Goal: Transaction & Acquisition: Purchase product/service

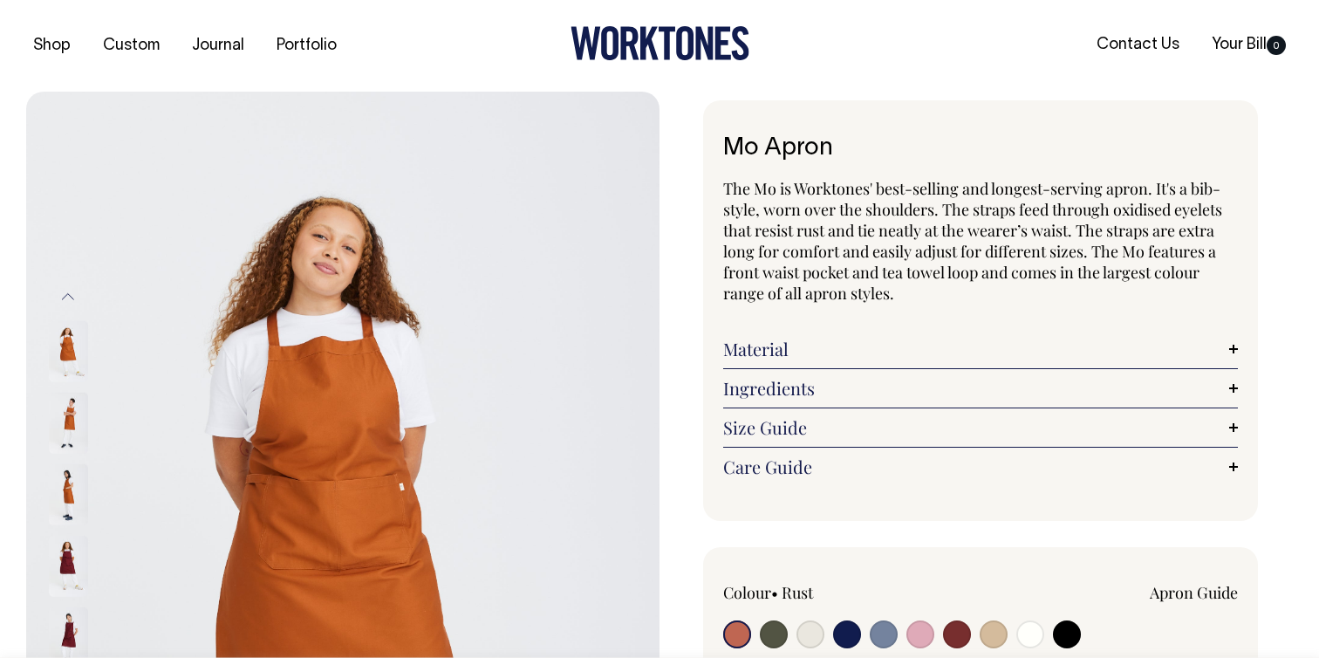
click at [845, 633] on input "radio" at bounding box center [847, 634] width 28 height 28
radio input "true"
select select "Dark Navy"
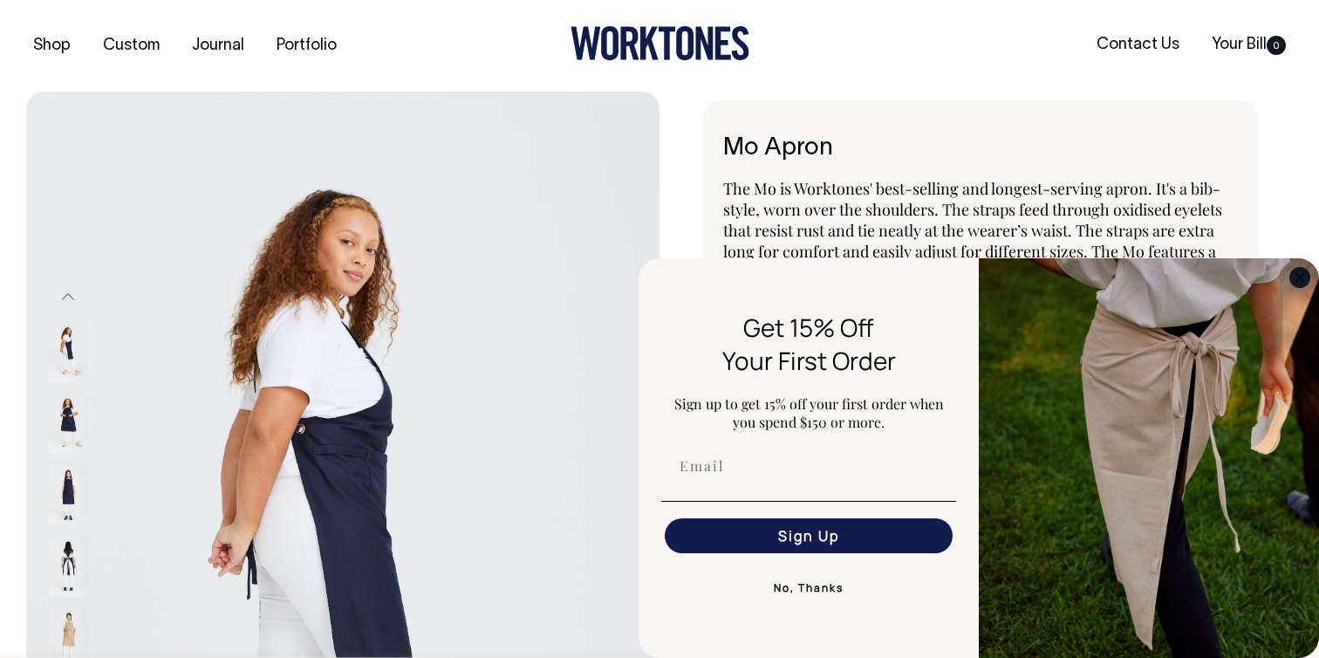
click at [1295, 274] on circle "Close dialog" at bounding box center [1301, 277] width 20 height 20
